Goal: Information Seeking & Learning: Learn about a topic

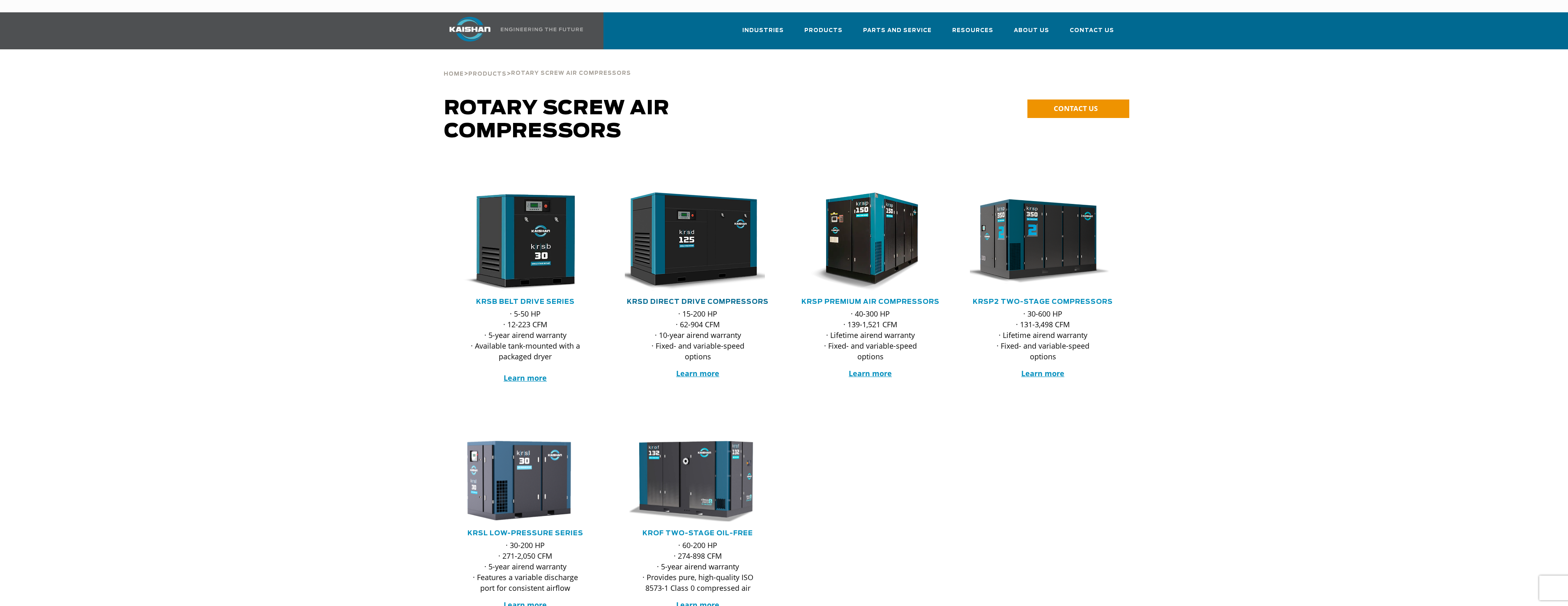
click at [679, 298] on link "KRSD Direct Drive Compressors" at bounding box center [697, 301] width 141 height 7
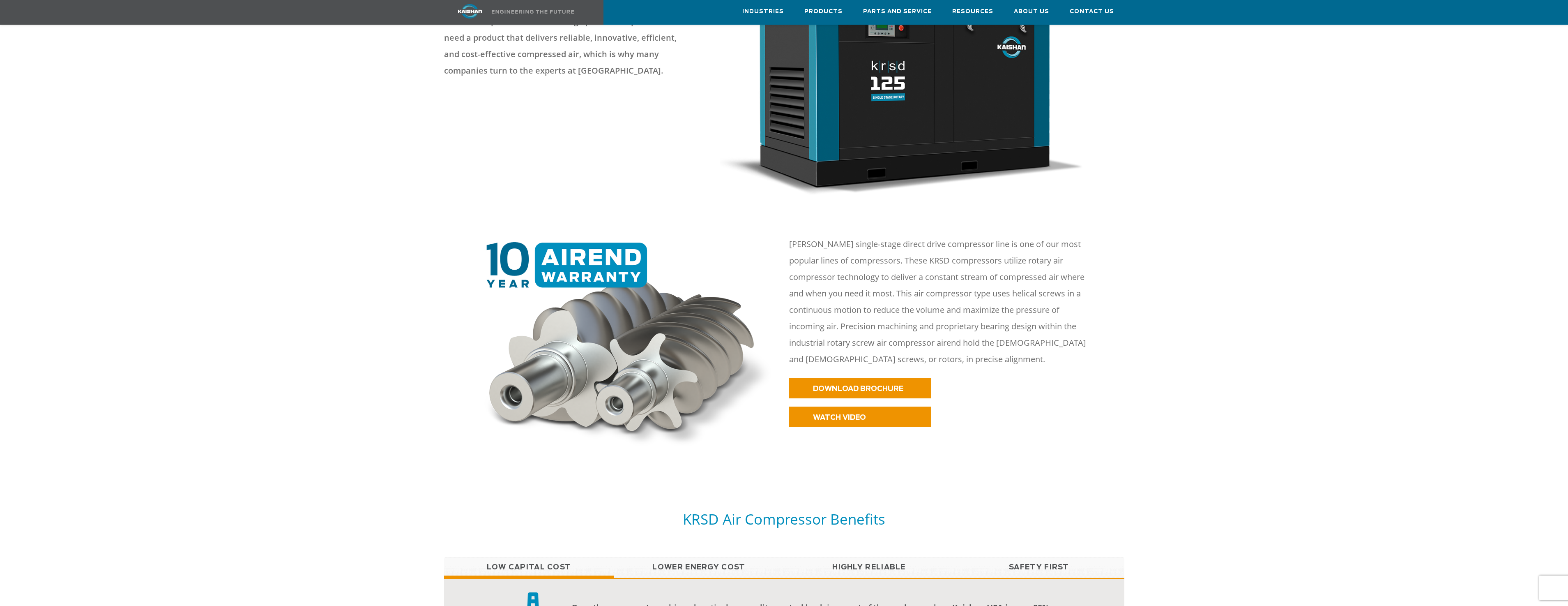
scroll to position [329, 0]
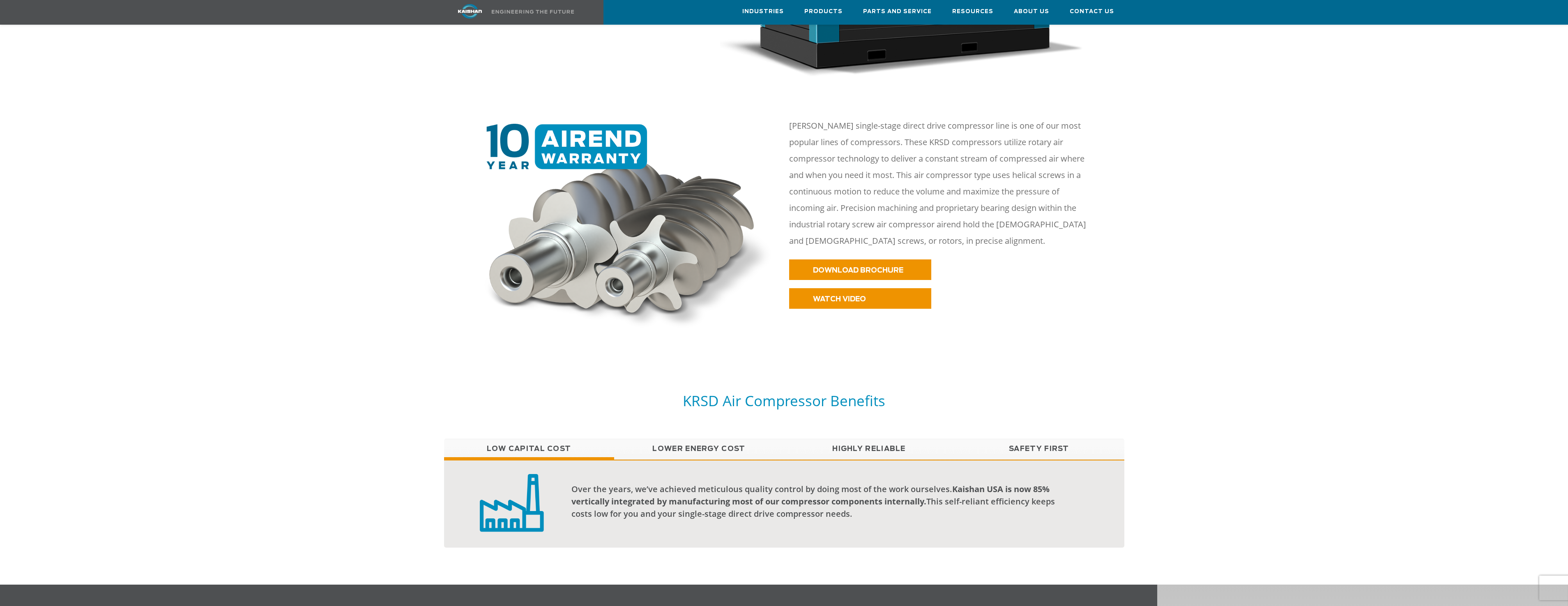
click at [694, 438] on link "Lower Energy Cost" at bounding box center [699, 448] width 170 height 20
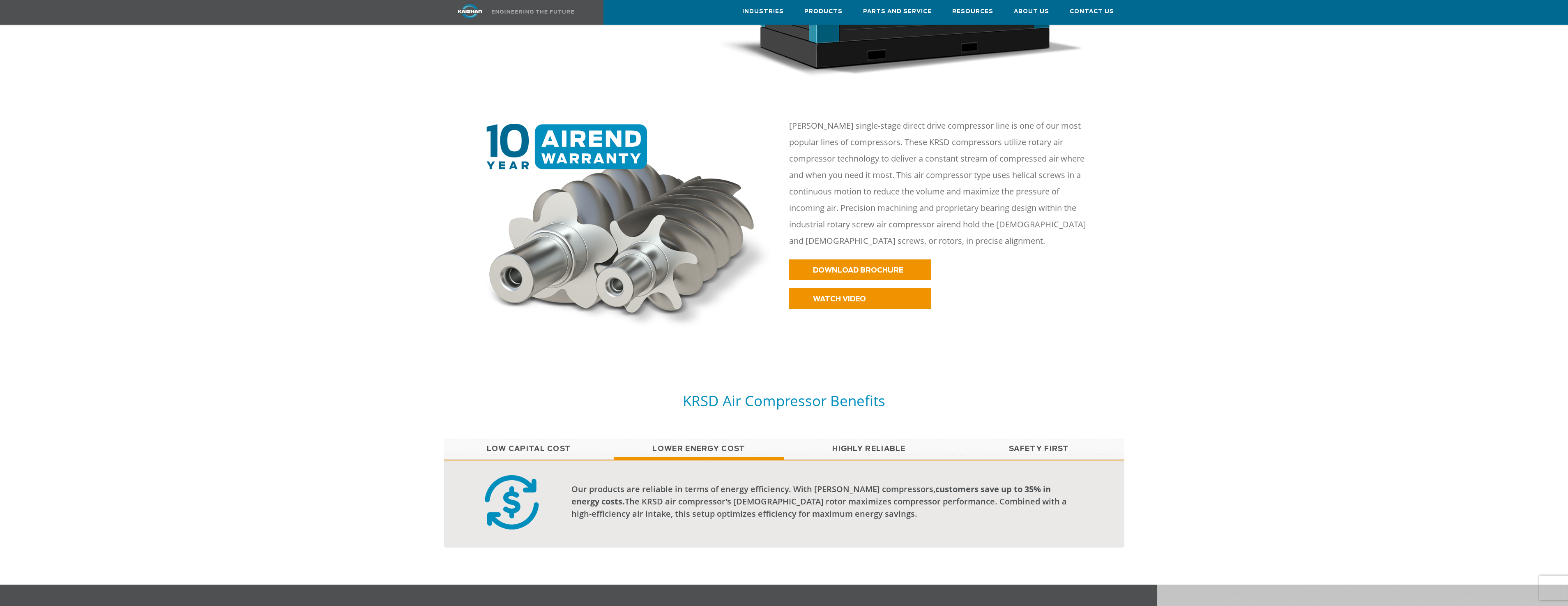
click at [880, 438] on link "Highly Reliable" at bounding box center [869, 448] width 170 height 20
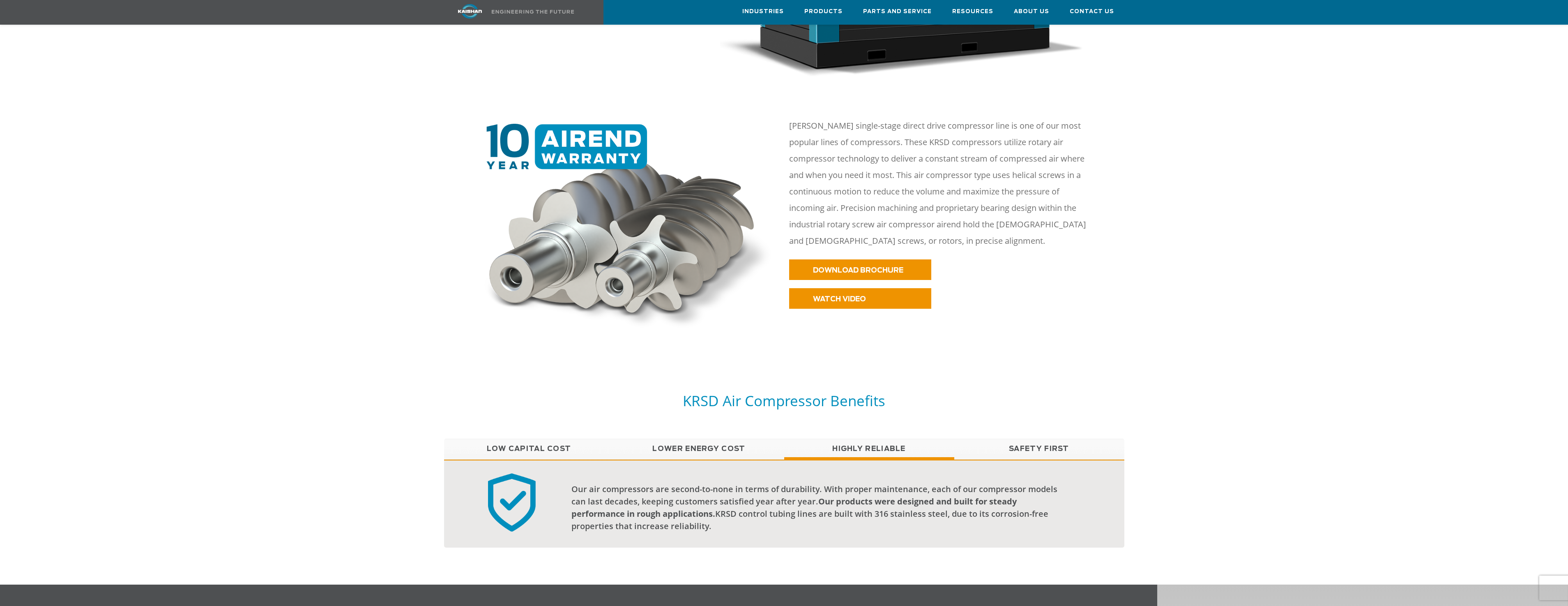
click at [1042, 440] on link "Safety First" at bounding box center [1039, 448] width 170 height 20
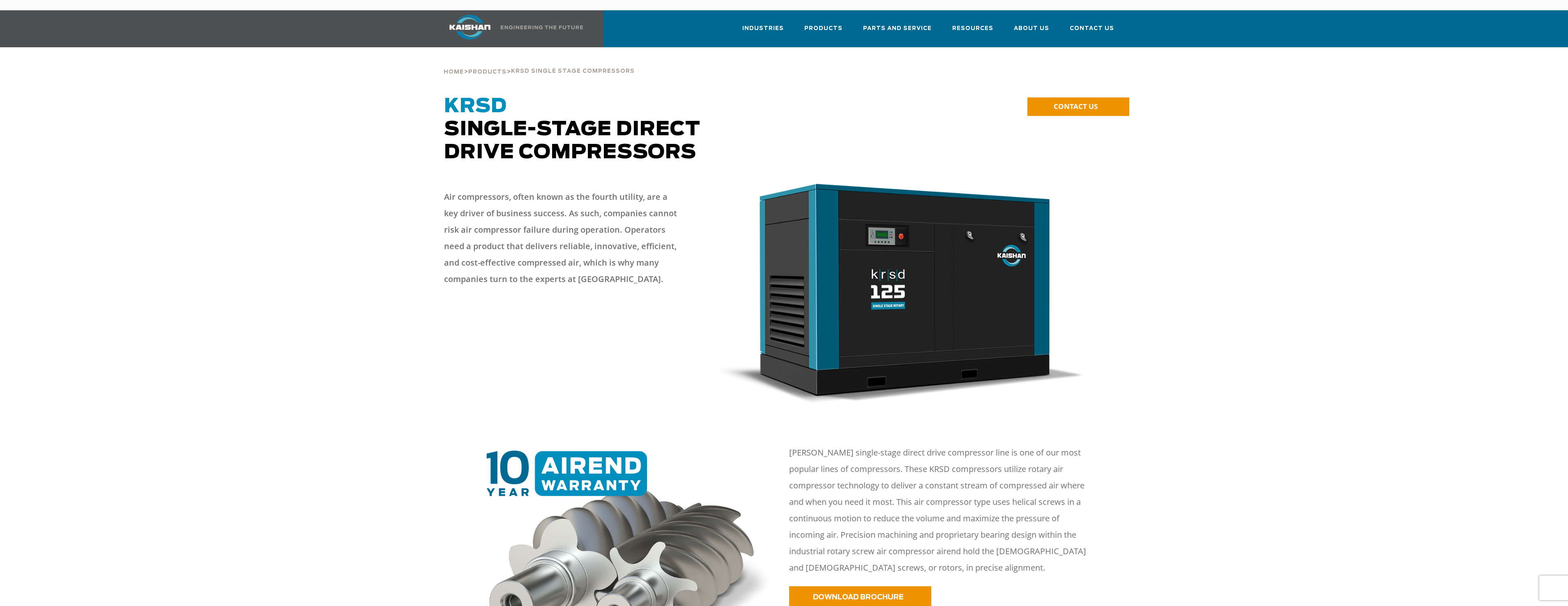
scroll to position [0, 0]
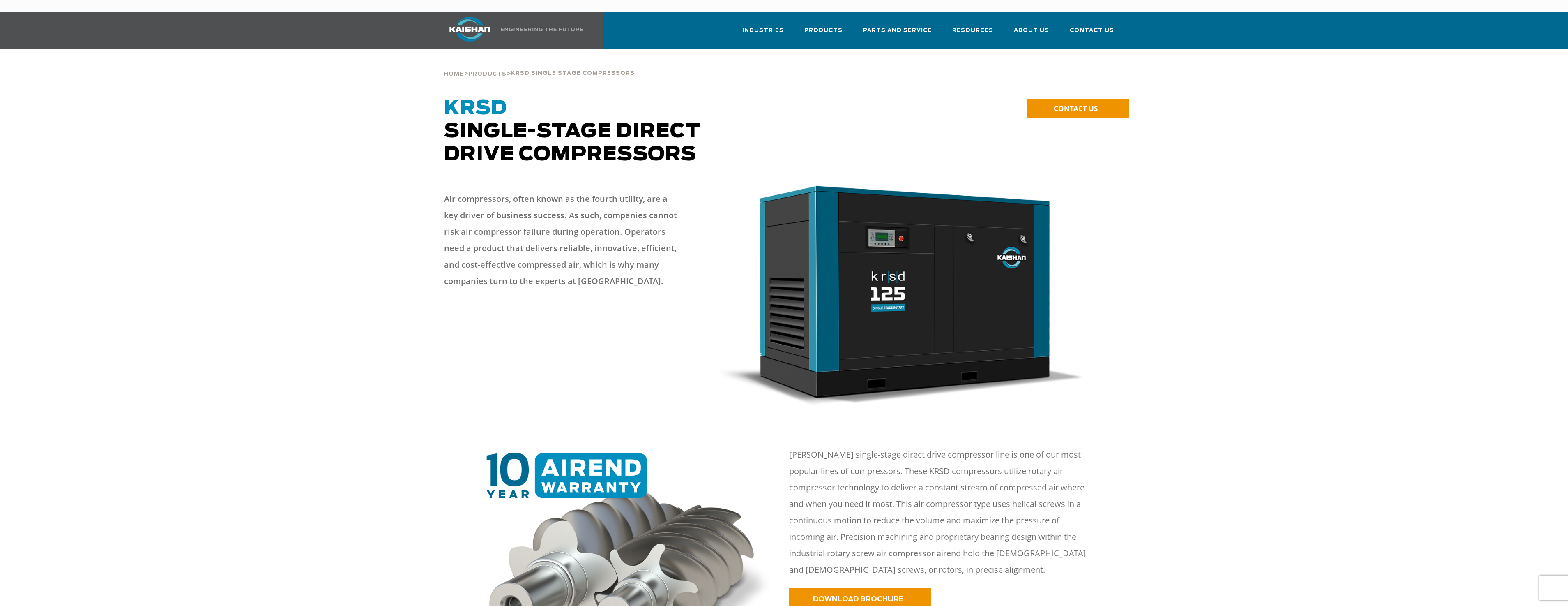
click at [789, 519] on div "Kaishan KRSD single-stage direct drive compressor line is one of our most popul…" at bounding box center [956, 517] width 345 height 142
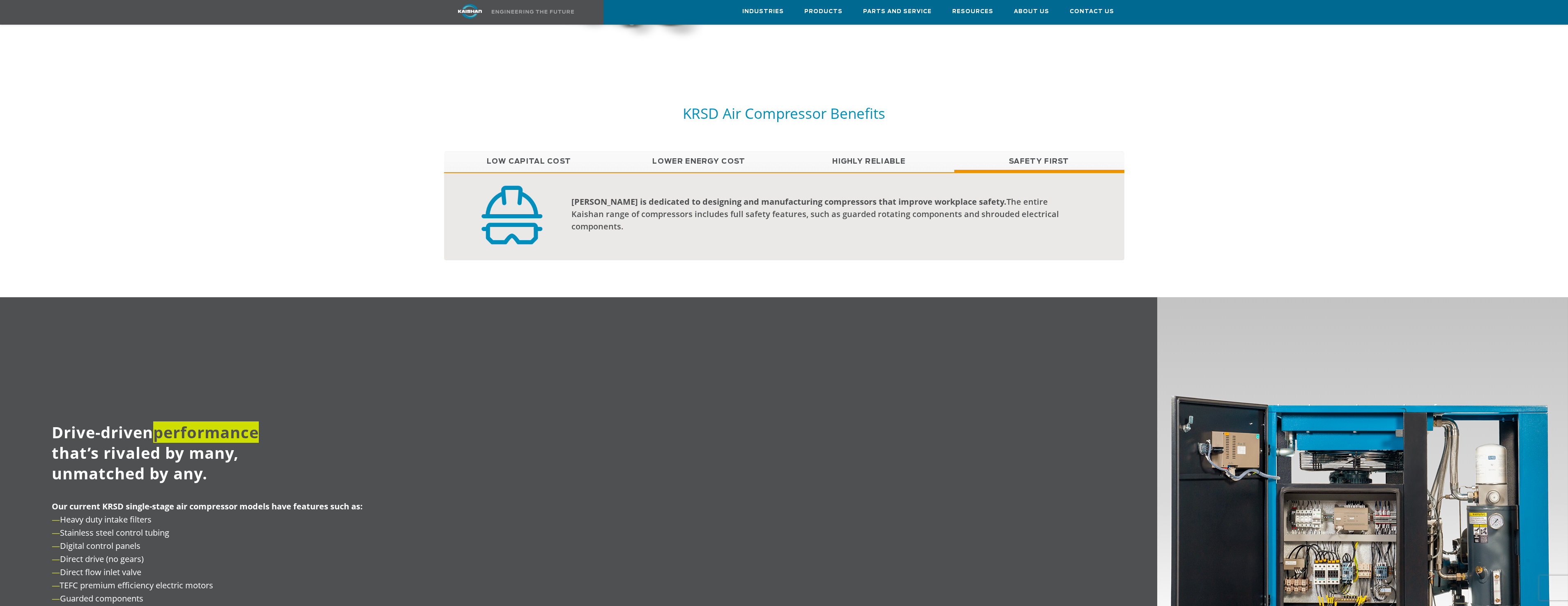
scroll to position [699, 0]
